Goal: Information Seeking & Learning: Understand process/instructions

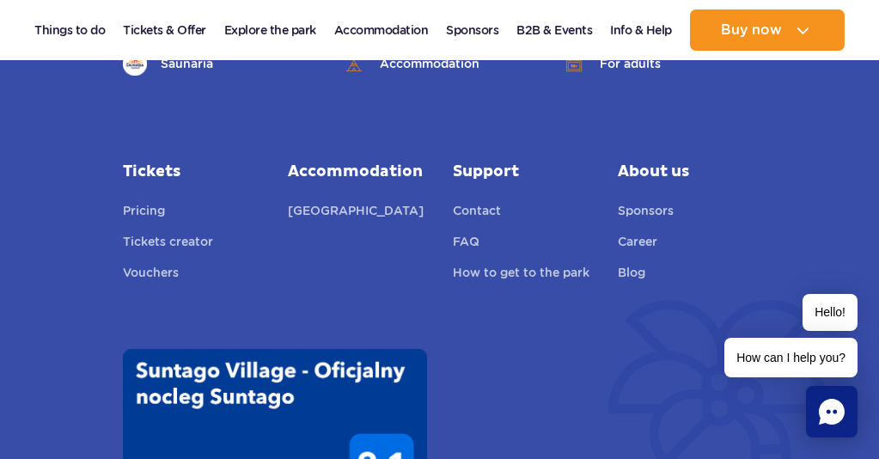
scroll to position [1460, 0]
click at [533, 270] on link "How to get to the park" at bounding box center [521, 274] width 137 height 24
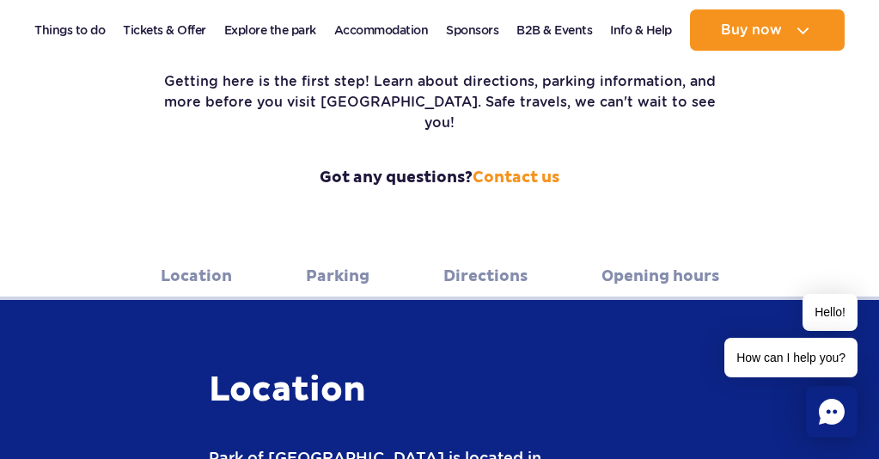
scroll to position [344, 0]
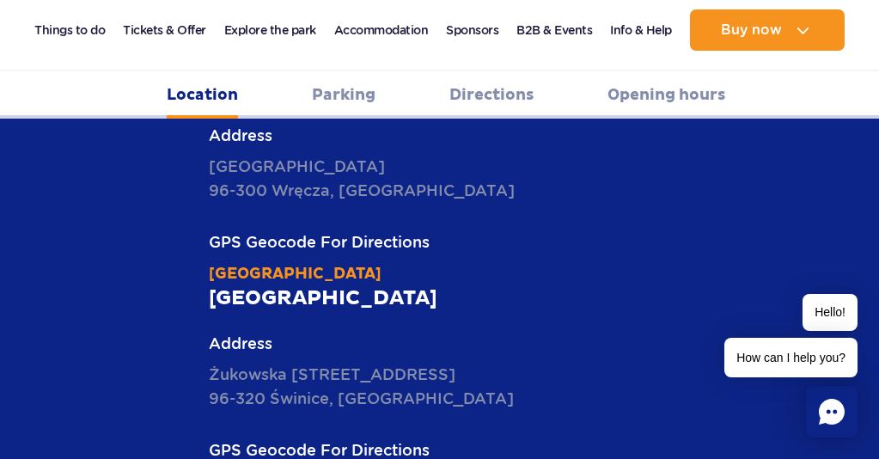
scroll to position [773, 0]
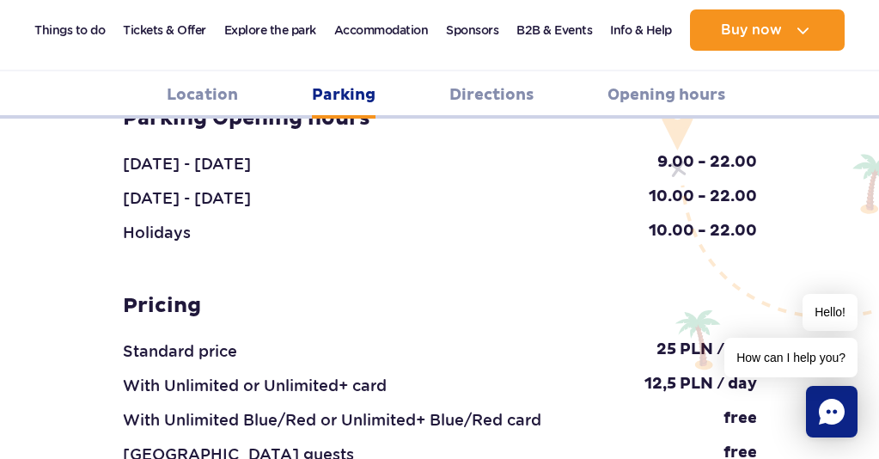
scroll to position [2148, 0]
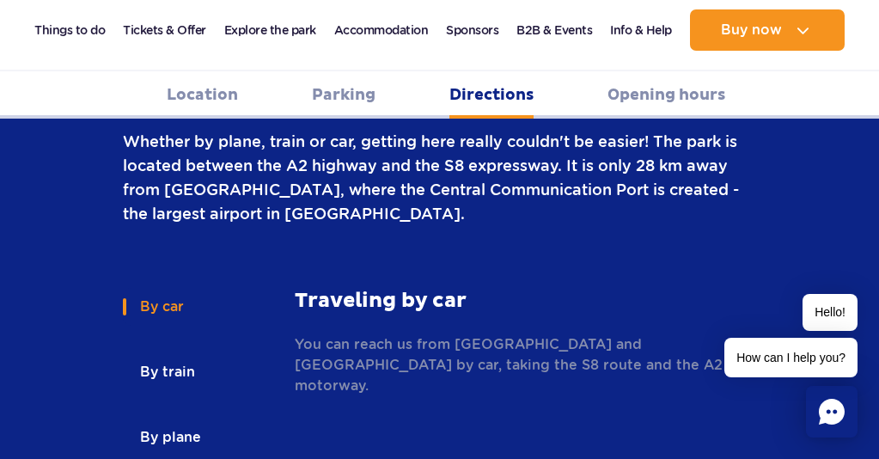
scroll to position [2663, 0]
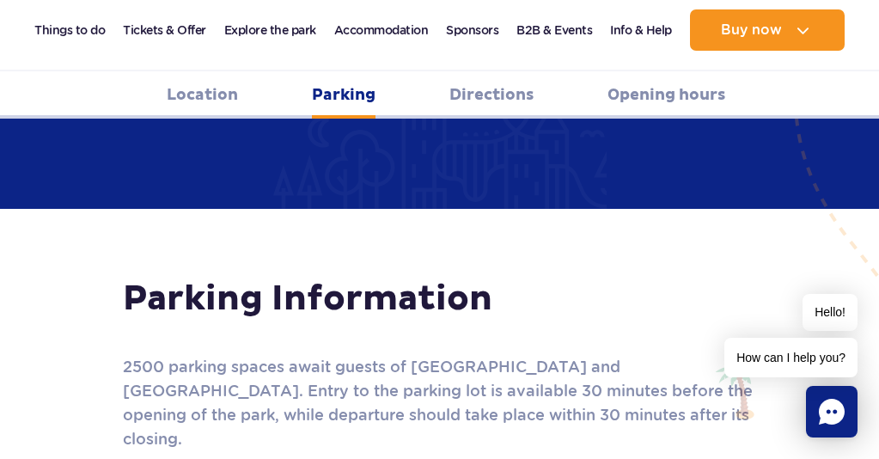
scroll to position [1718, 0]
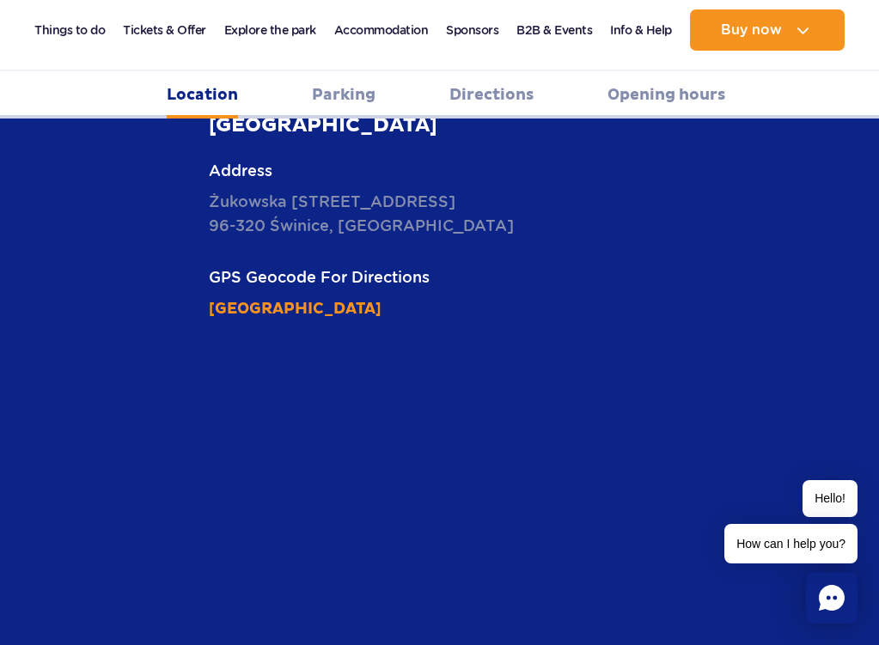
scroll to position [1031, 0]
